Goal: Task Accomplishment & Management: Manage account settings

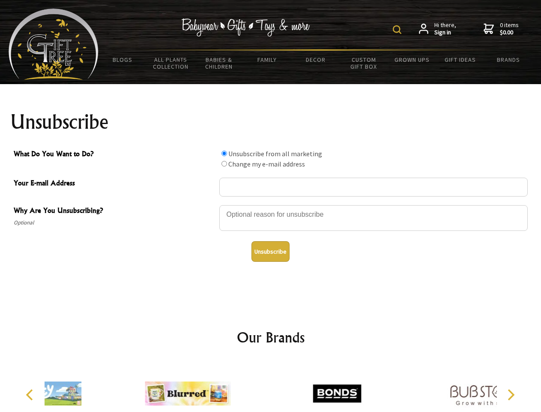
click at [399, 30] on img at bounding box center [397, 29] width 9 height 9
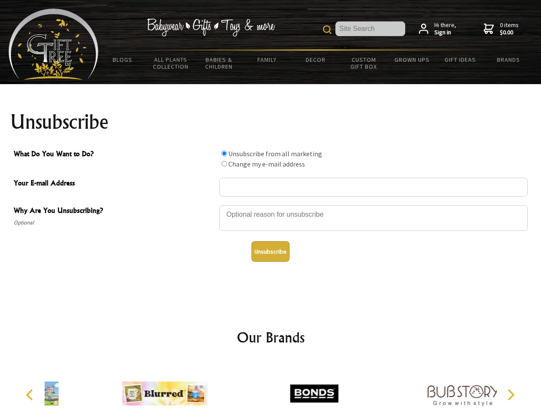
click at [271, 204] on div at bounding box center [373, 219] width 309 height 30
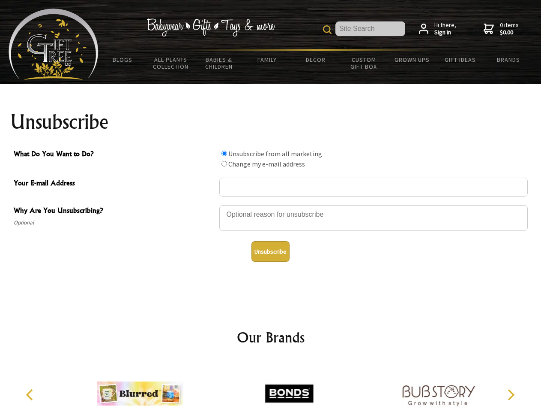
click at [224, 153] on input "What Do You Want to Do?" at bounding box center [225, 153] width 6 height 6
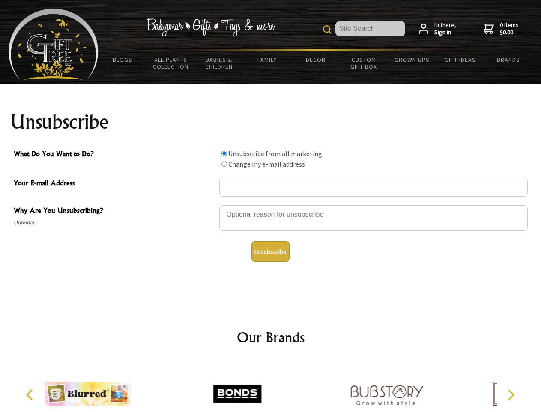
click at [224, 163] on input "What Do You Want to Do?" at bounding box center [225, 164] width 6 height 6
radio input "true"
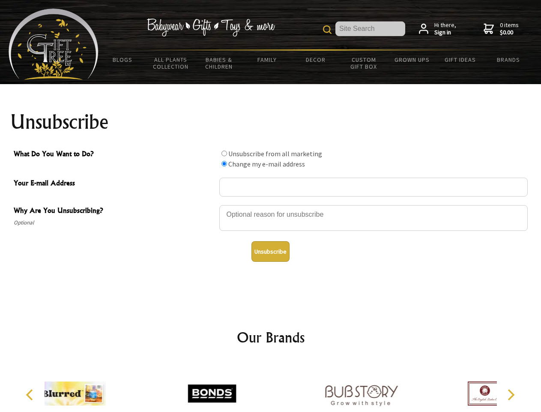
click at [271, 251] on button "Unsubscribe" at bounding box center [271, 251] width 38 height 21
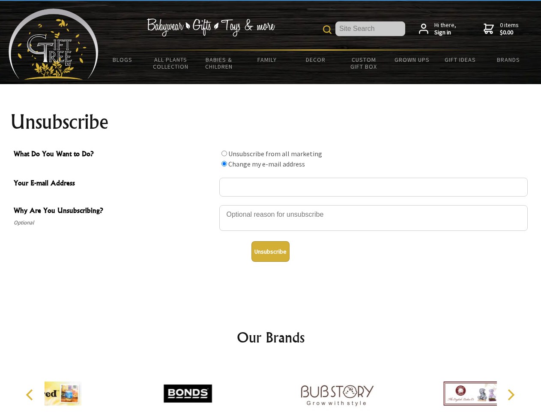
click at [271, 386] on div at bounding box center [337, 394] width 149 height 67
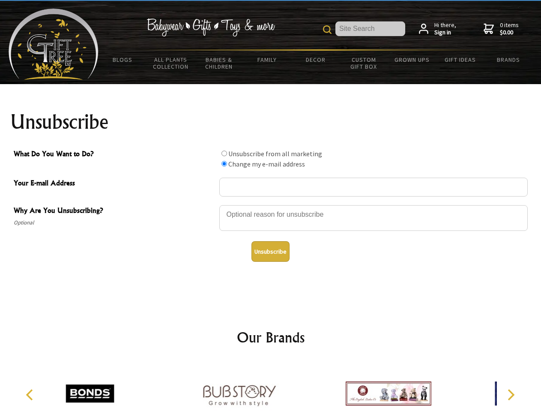
click at [31, 394] on icon "Previous" at bounding box center [30, 394] width 11 height 11
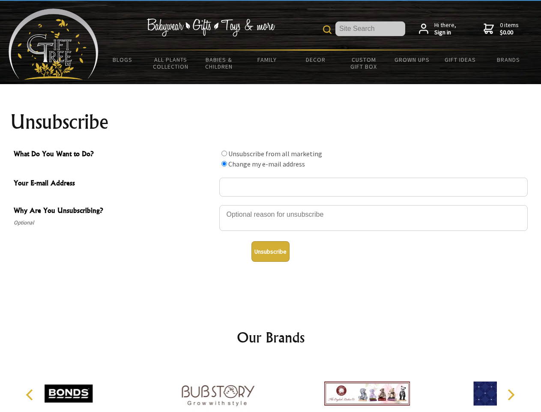
click at [511, 394] on icon "Next" at bounding box center [510, 394] width 11 height 11
